Goal: Task Accomplishment & Management: Complete application form

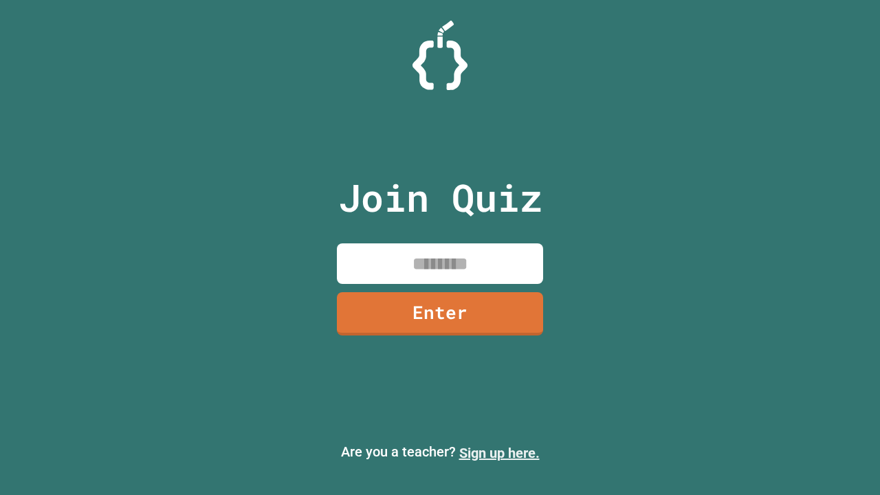
click at [499, 453] on link "Sign up here." at bounding box center [499, 453] width 80 height 16
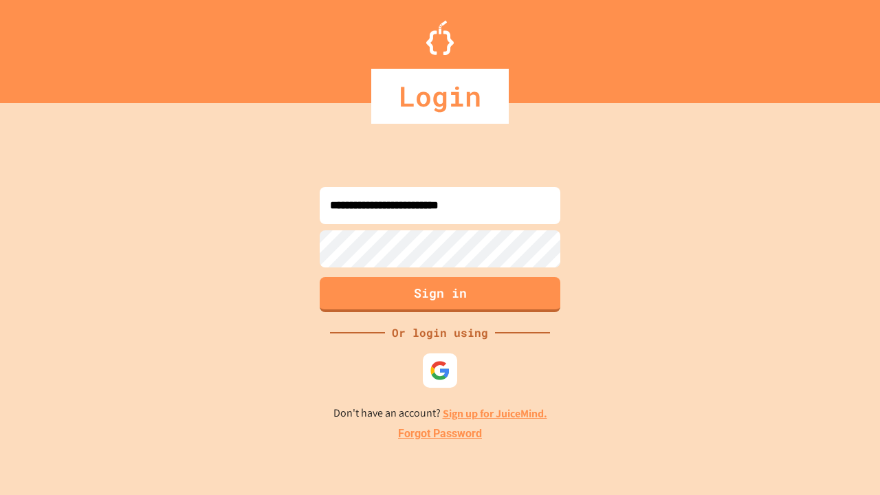
type input "**********"
